Goal: Transaction & Acquisition: Purchase product/service

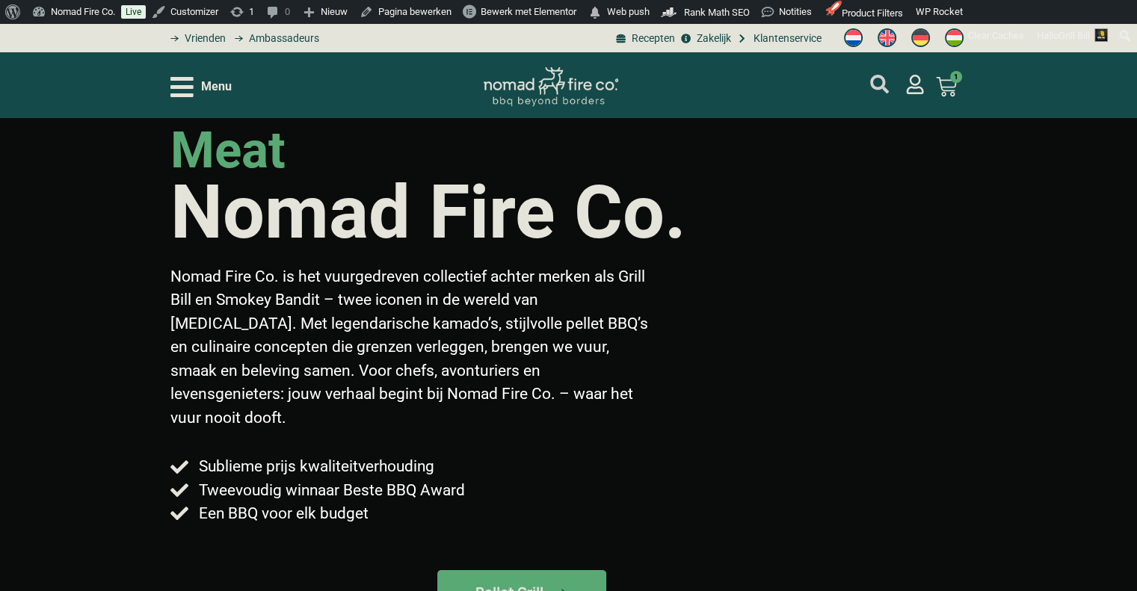
click at [875, 85] on icon "mijn account" at bounding box center [879, 84] width 19 height 19
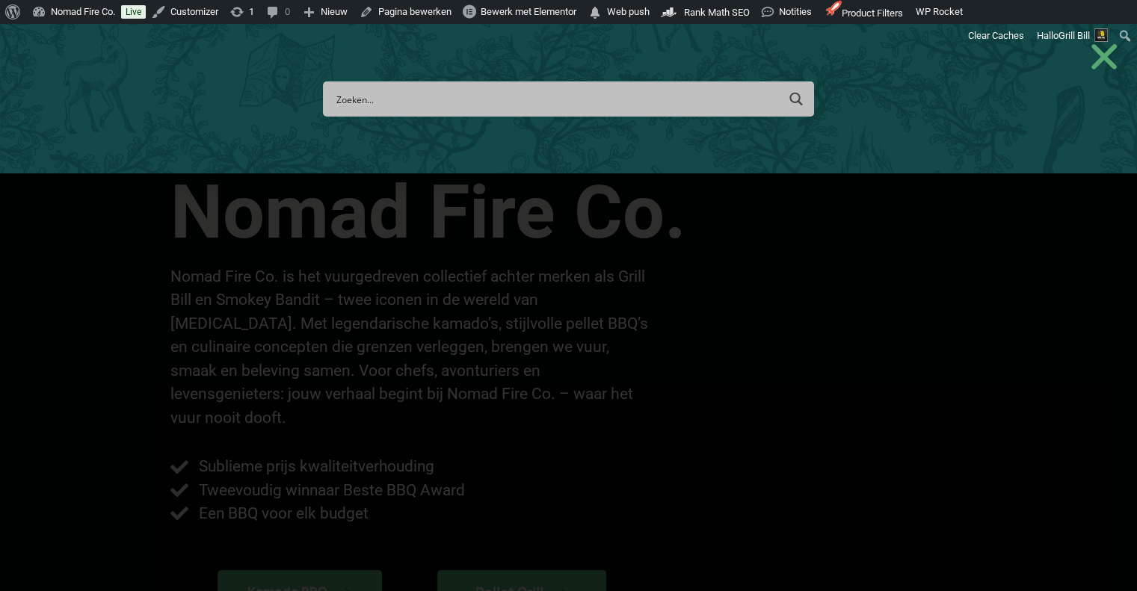
click at [694, 105] on input "Search input" at bounding box center [556, 99] width 440 height 28
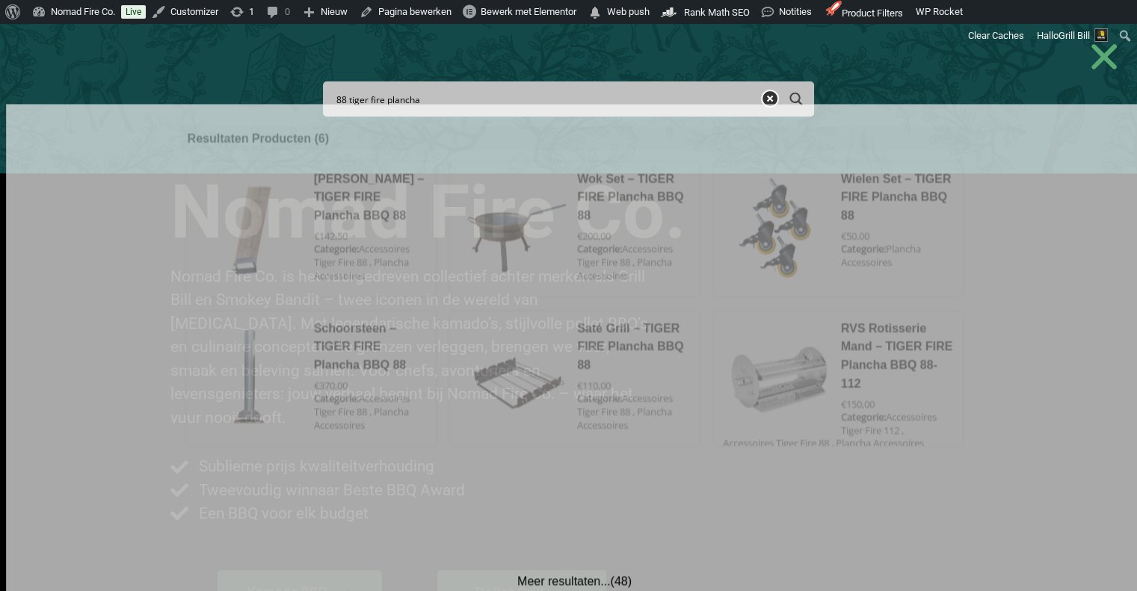
drag, startPoint x: 445, startPoint y: 96, endPoint x: 284, endPoint y: 116, distance: 162.7
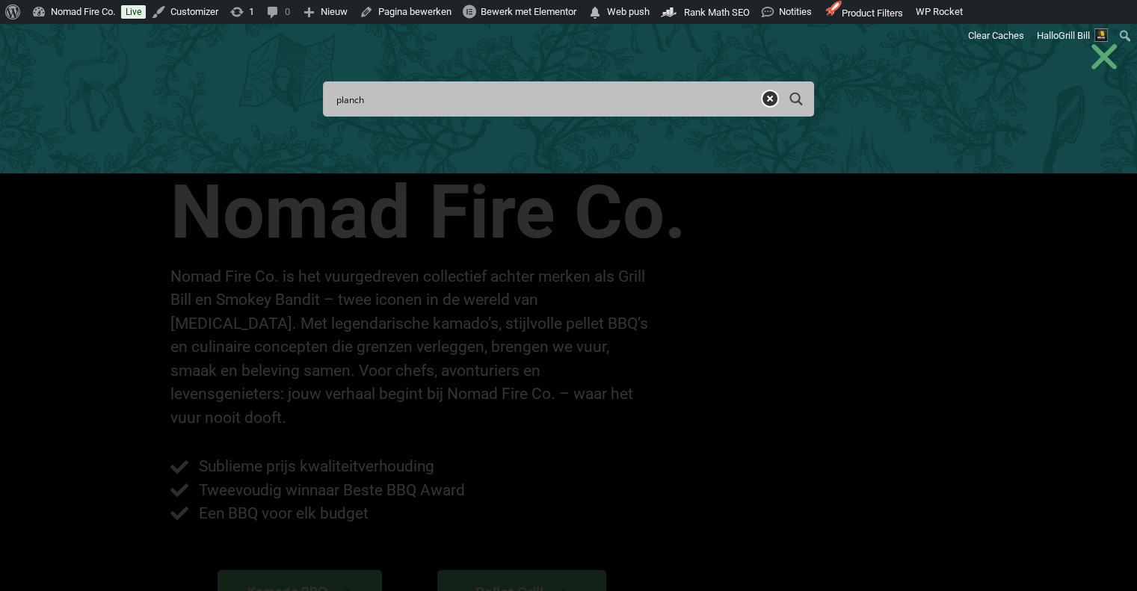
type input "plancha"
type input "plancha rond"
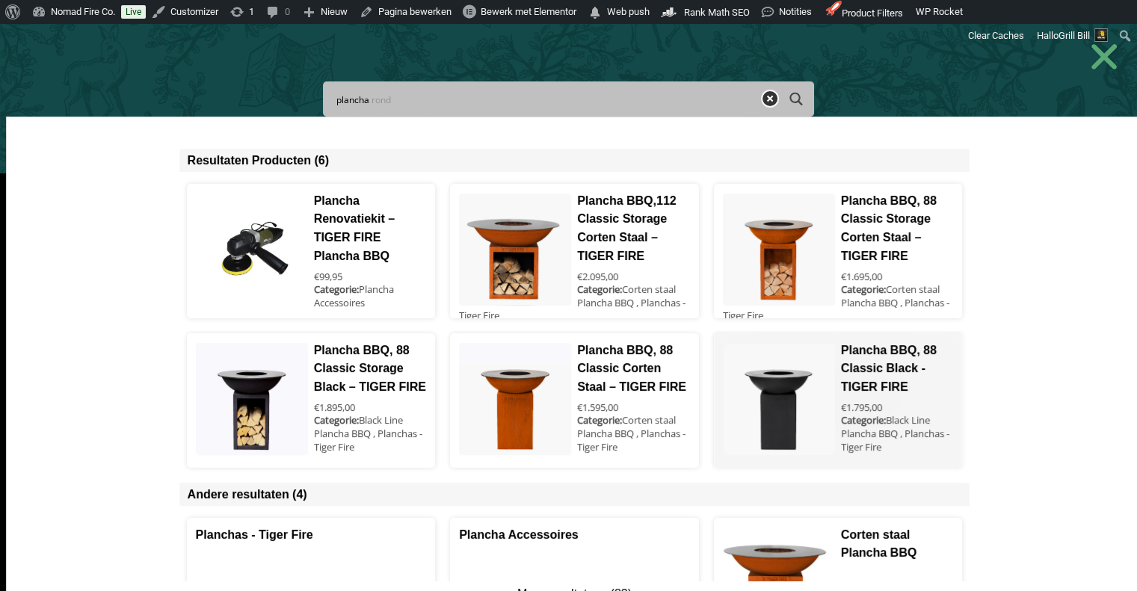
type input "plancha"
click at [873, 384] on span at bounding box center [838, 400] width 247 height 135
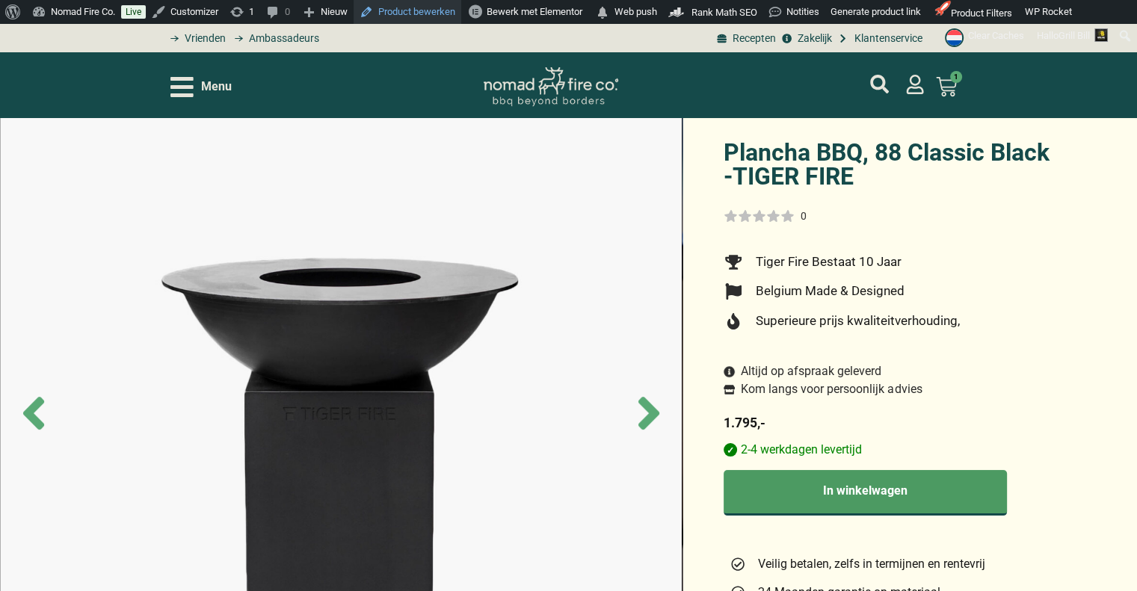
click at [442, 19] on link "Product bewerken" at bounding box center [408, 12] width 108 height 24
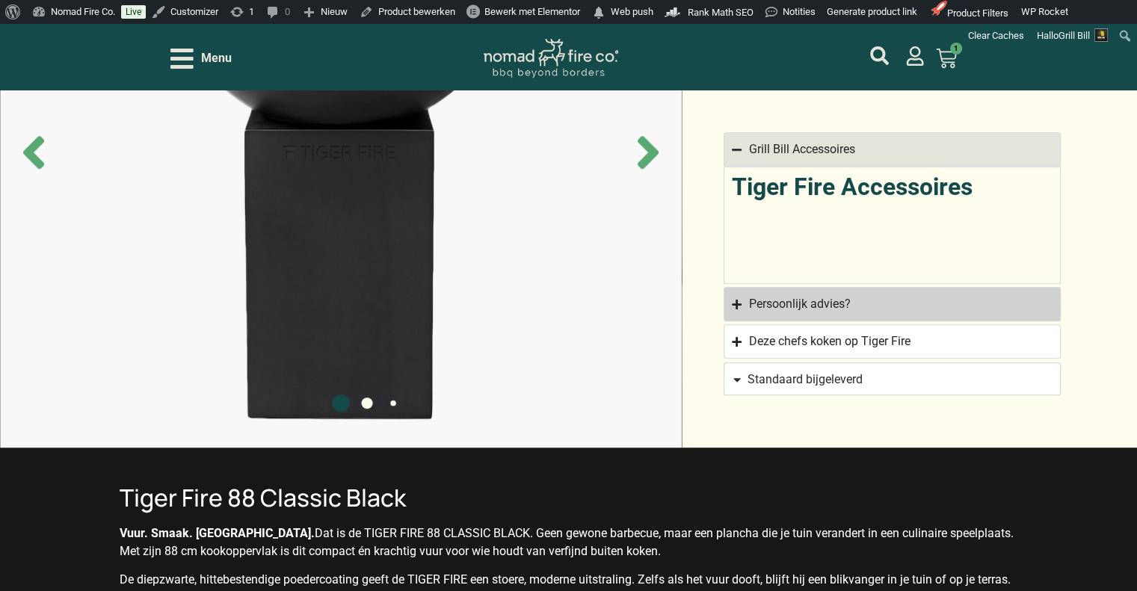
scroll to position [822, 0]
